Goal: Browse casually

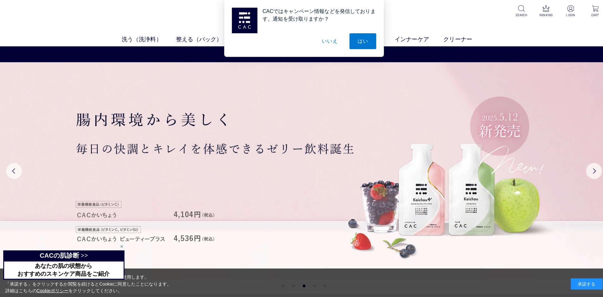
click at [324, 40] on button "いいえ" at bounding box center [327, 41] width 32 height 16
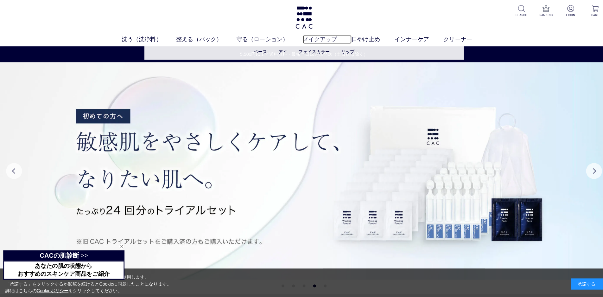
click at [329, 37] on link "メイクアップ" at bounding box center [324, 39] width 48 height 9
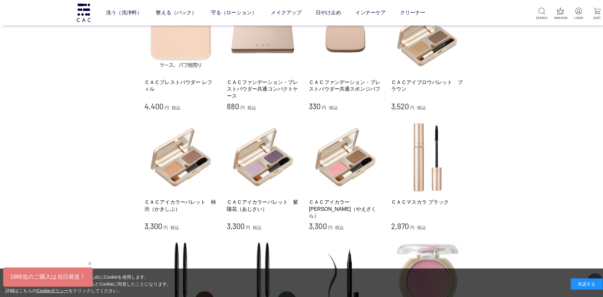
scroll to position [474, 0]
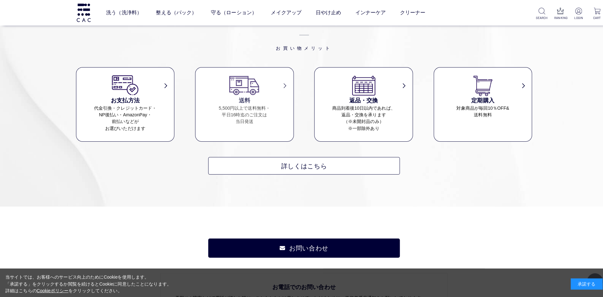
scroll to position [800, 0]
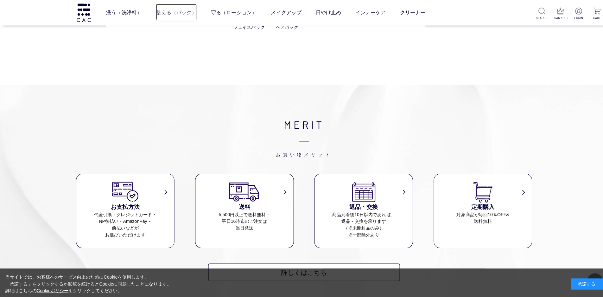
click at [177, 12] on link "整える（パック）" at bounding box center [174, 13] width 41 height 18
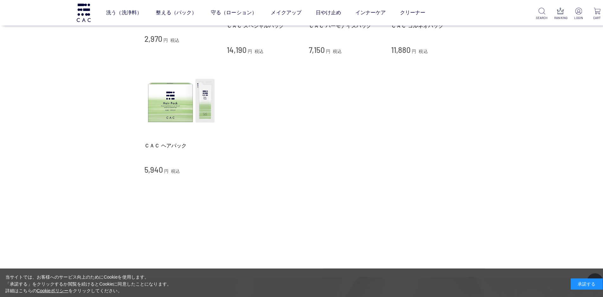
scroll to position [157, 0]
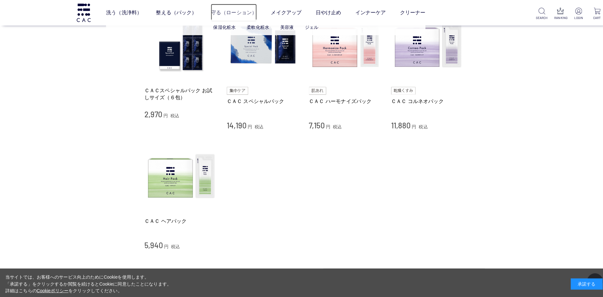
click at [226, 15] on link "守る（ローション）" at bounding box center [232, 13] width 46 height 18
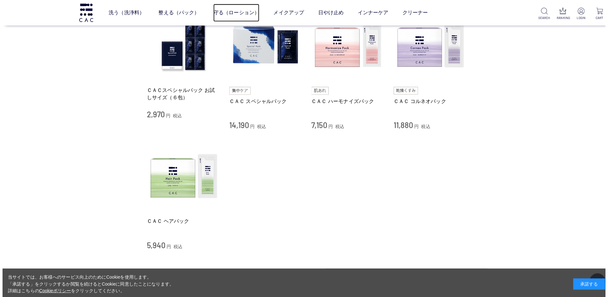
scroll to position [255, 0]
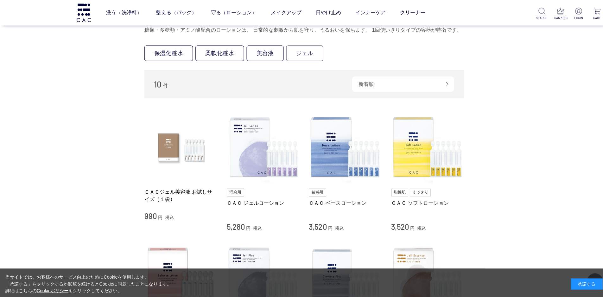
scroll to position [43, 0]
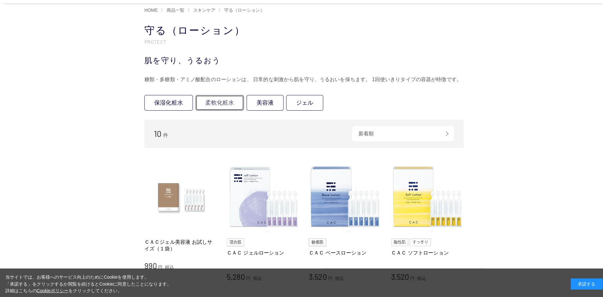
click at [236, 110] on link "柔軟化粧水" at bounding box center [218, 102] width 48 height 16
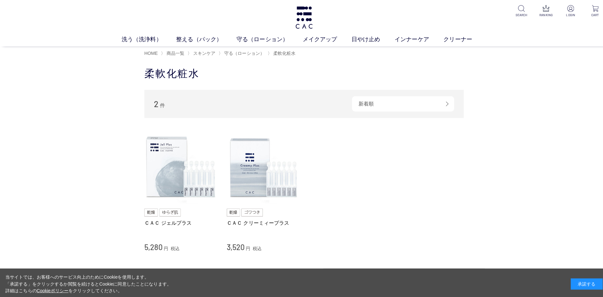
click at [353, 85] on main "柔軟化粧水 2 件 新着順 商品コード 商品名 発売日 価格(安い順) 価格(高い順) 発売日＋商品名 ＣＡＣ ジェルプラス 5,280 円 税込 ＣＡＣ ク…" at bounding box center [301, 186] width 317 height 241
click at [263, 53] on link "保湿化粧水" at bounding box center [260, 51] width 22 height 5
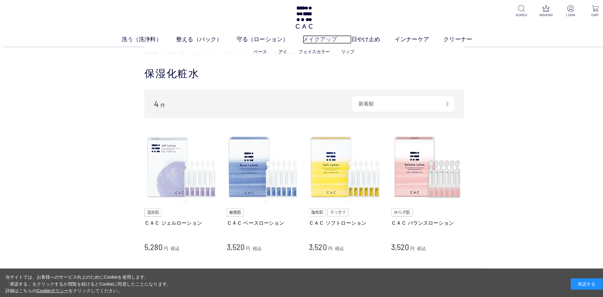
click at [321, 38] on link "メイクアップ" at bounding box center [324, 39] width 48 height 9
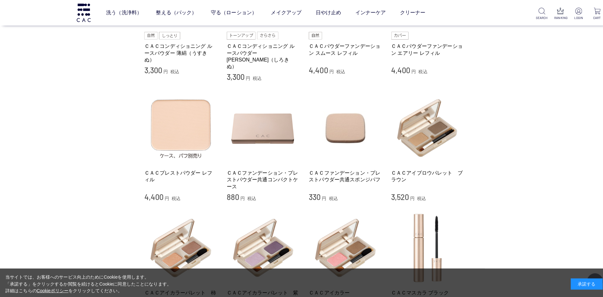
scroll to position [431, 0]
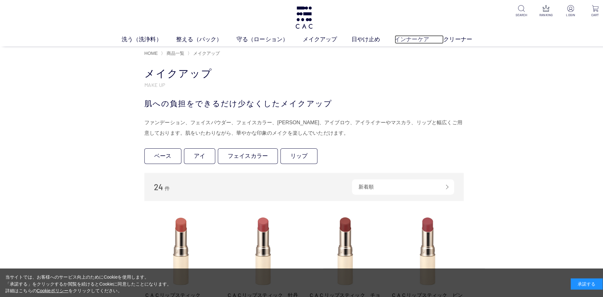
click at [420, 37] on link "インナーケア" at bounding box center [415, 39] width 48 height 9
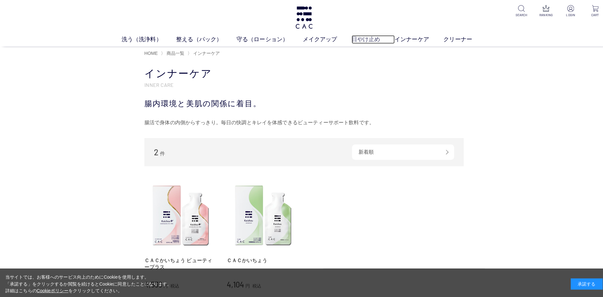
click at [364, 41] on link "日やけ止め" at bounding box center [370, 39] width 43 height 9
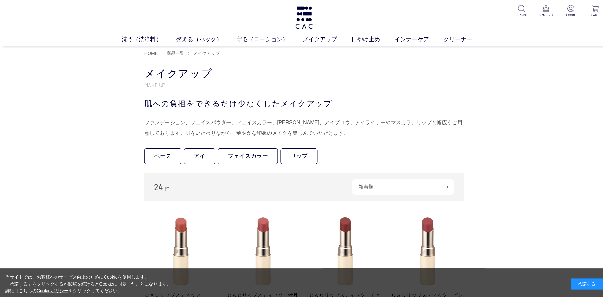
click at [318, 10] on div "洗う（洗浄料） 液体洗浄料 パウダー洗浄料 泡洗顔料 グッズ 整える（パック） フェイスパック ヘアパック 守る（ローション） 保湿化粧水 柔軟化粧水 美容液…" at bounding box center [301, 23] width 603 height 46
click at [297, 12] on img at bounding box center [301, 17] width 19 height 22
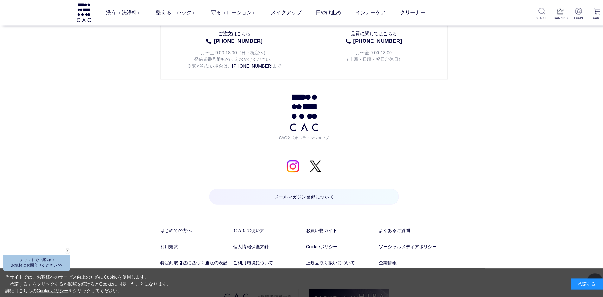
scroll to position [3239, 0]
